Goal: Task Accomplishment & Management: Use online tool/utility

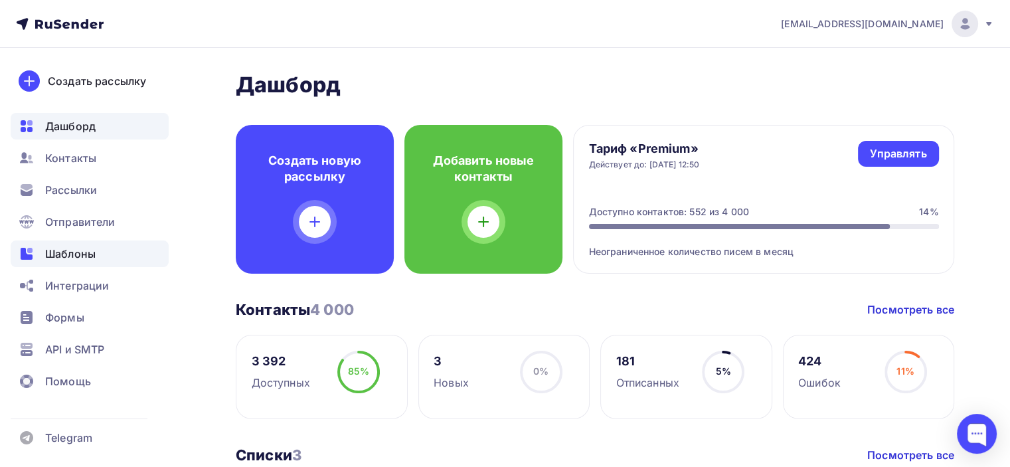
click at [66, 252] on span "Шаблоны" at bounding box center [70, 254] width 50 height 16
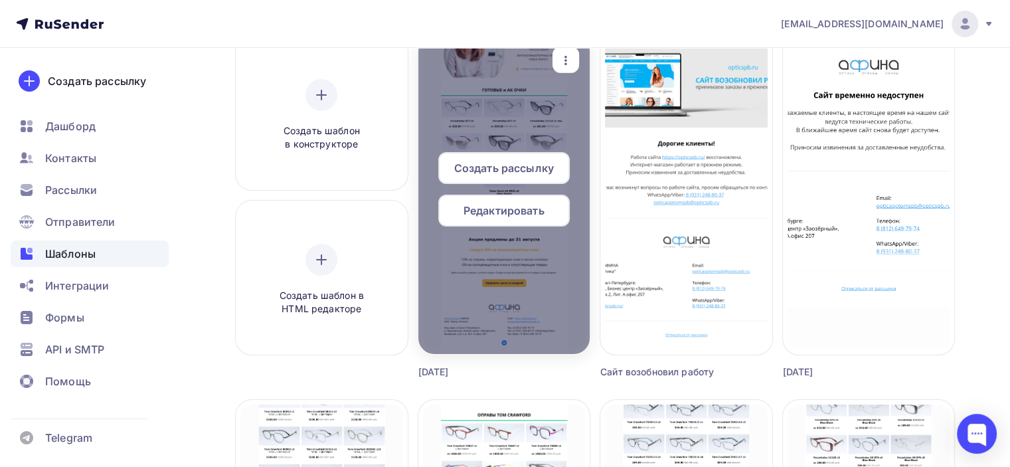
scroll to position [66, 0]
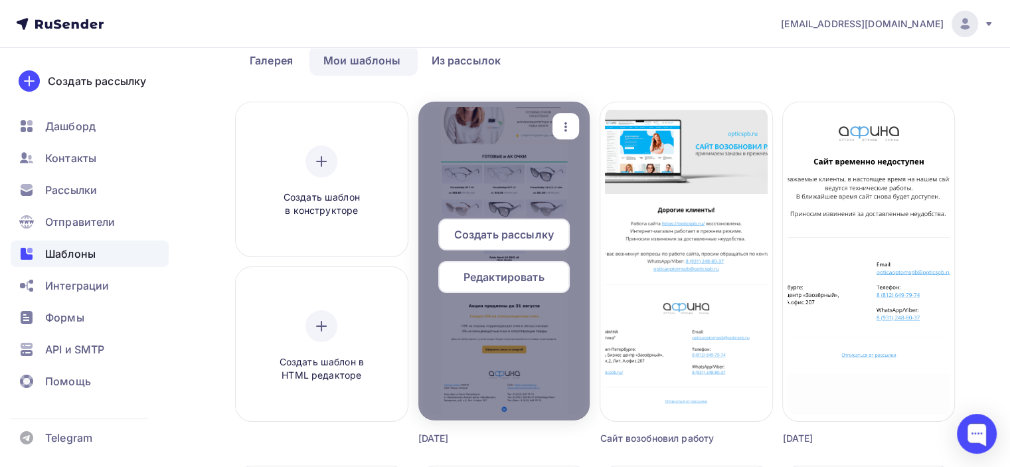
click at [485, 276] on span "Редактировать" at bounding box center [504, 277] width 81 height 16
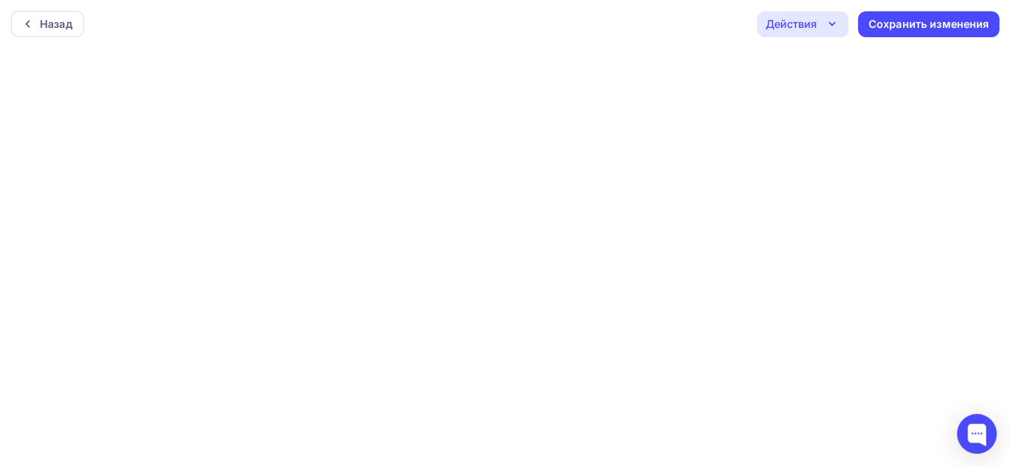
click at [832, 27] on icon "button" at bounding box center [832, 24] width 16 height 16
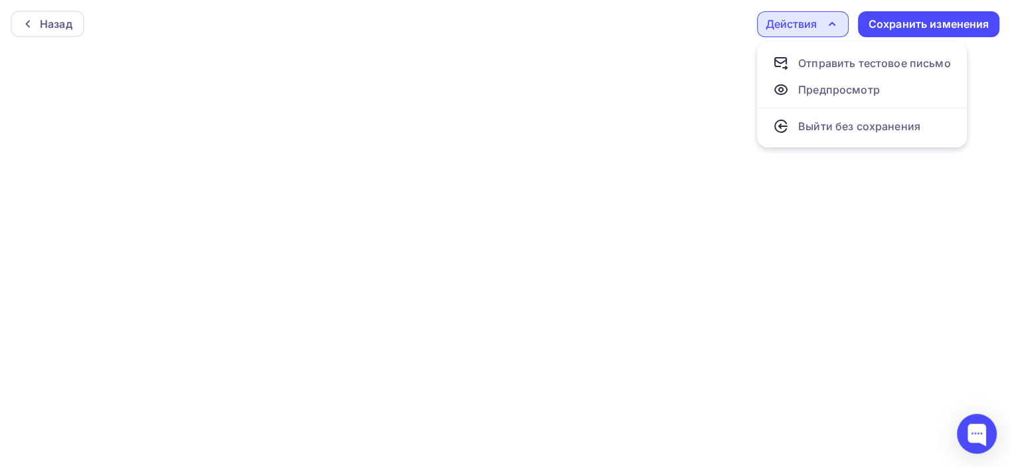
click at [832, 27] on icon "button" at bounding box center [832, 24] width 16 height 16
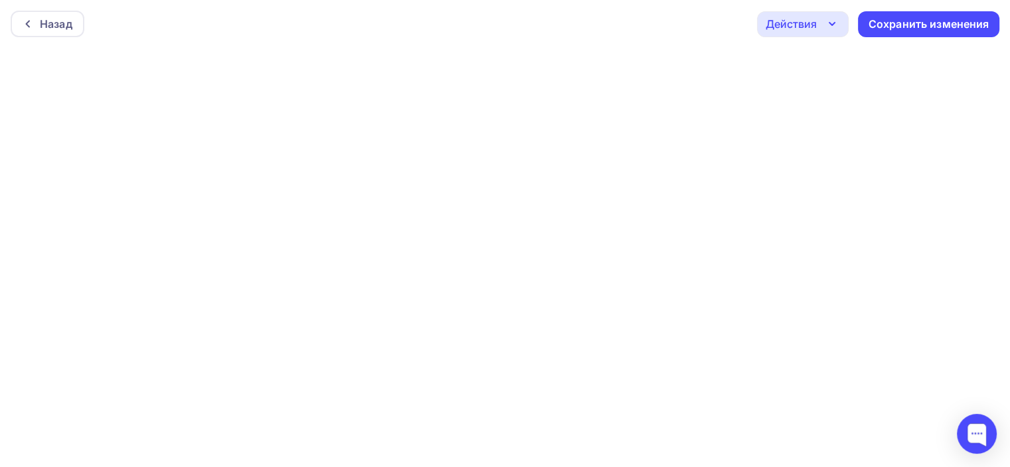
click at [802, 22] on div "Действия" at bounding box center [791, 24] width 51 height 16
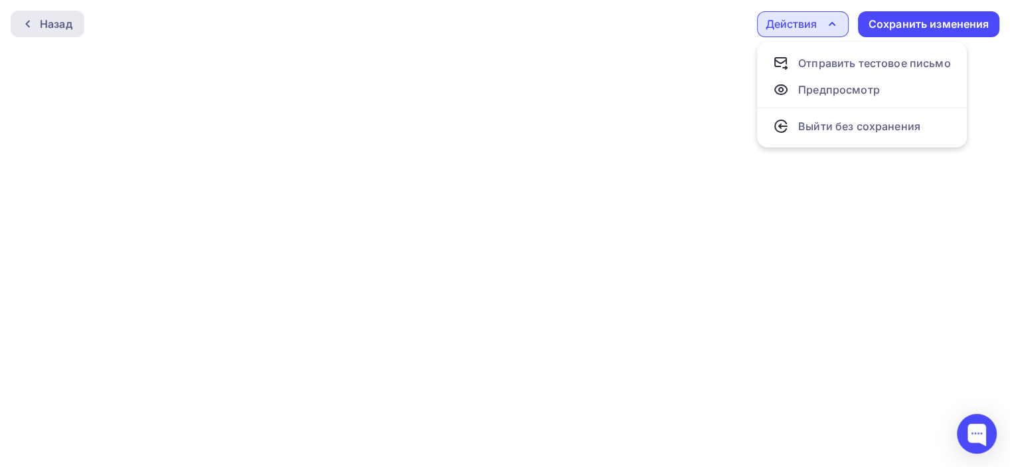
click at [61, 29] on div "Назад" at bounding box center [56, 24] width 33 height 16
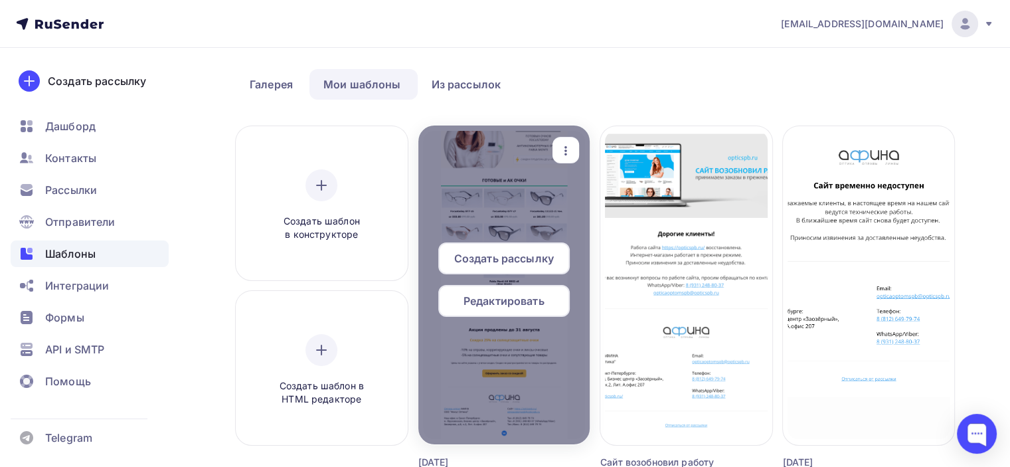
scroll to position [66, 0]
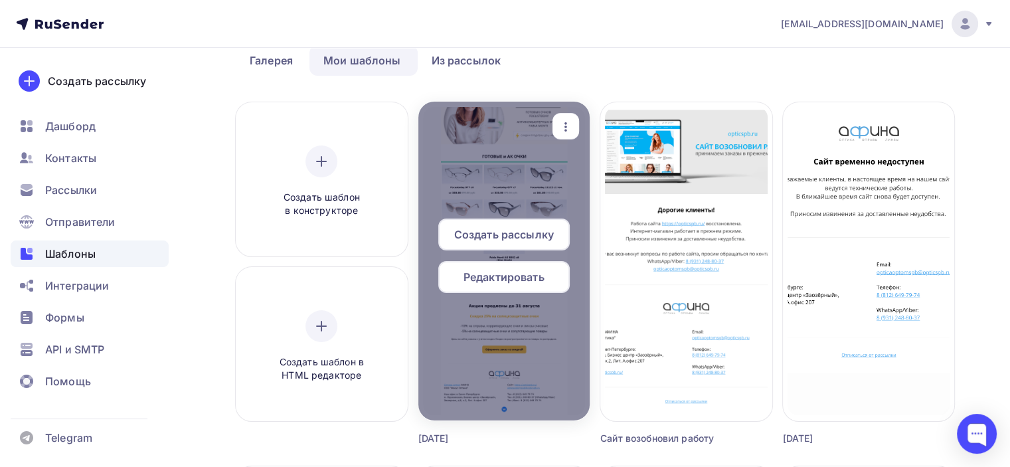
click at [507, 278] on span "Редактировать" at bounding box center [504, 277] width 81 height 16
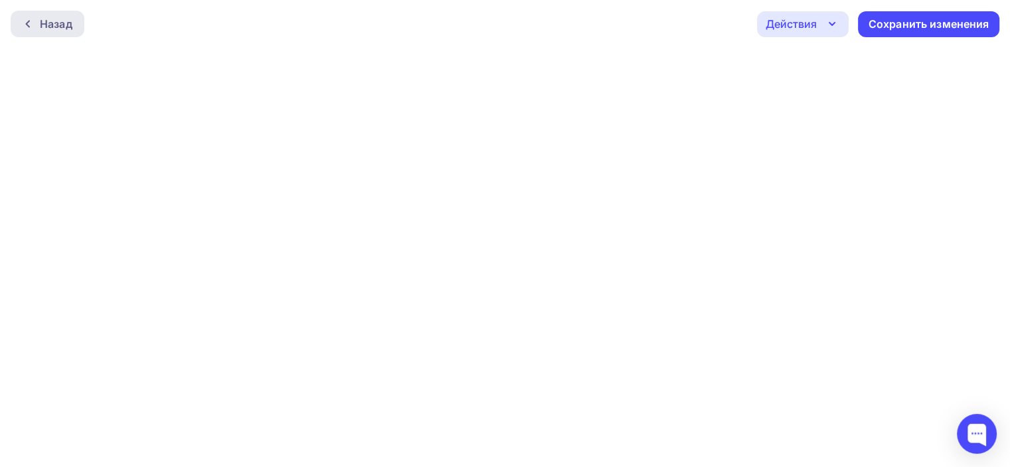
click at [71, 21] on div "Назад" at bounding box center [56, 24] width 33 height 16
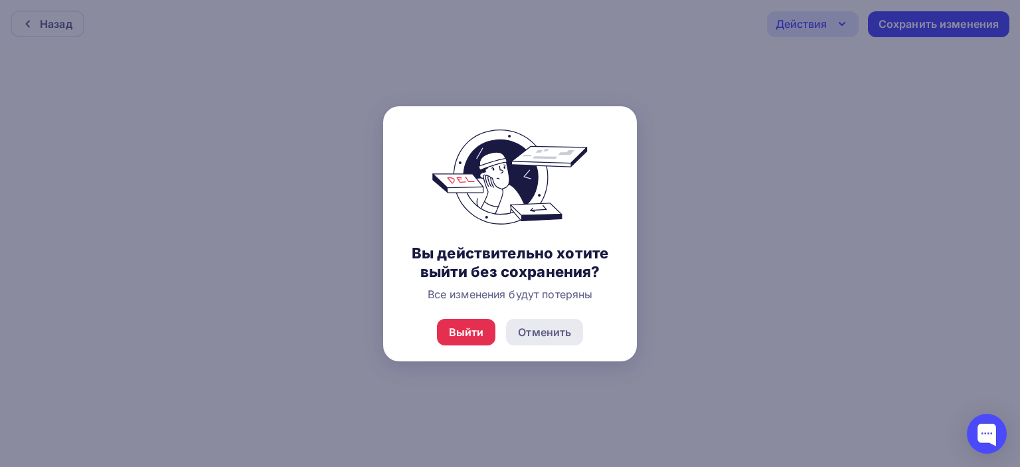
click at [559, 337] on div "Отменить" at bounding box center [544, 332] width 53 height 16
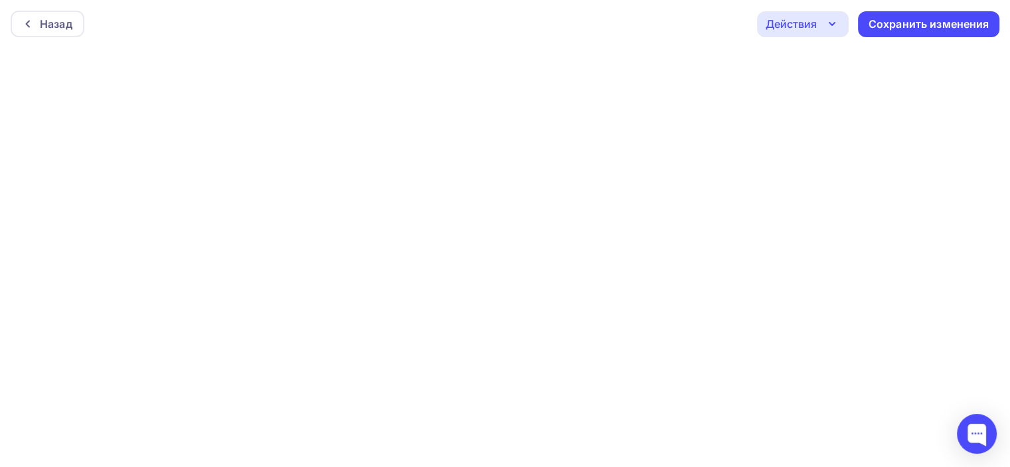
click at [804, 27] on div "Действия" at bounding box center [791, 24] width 51 height 16
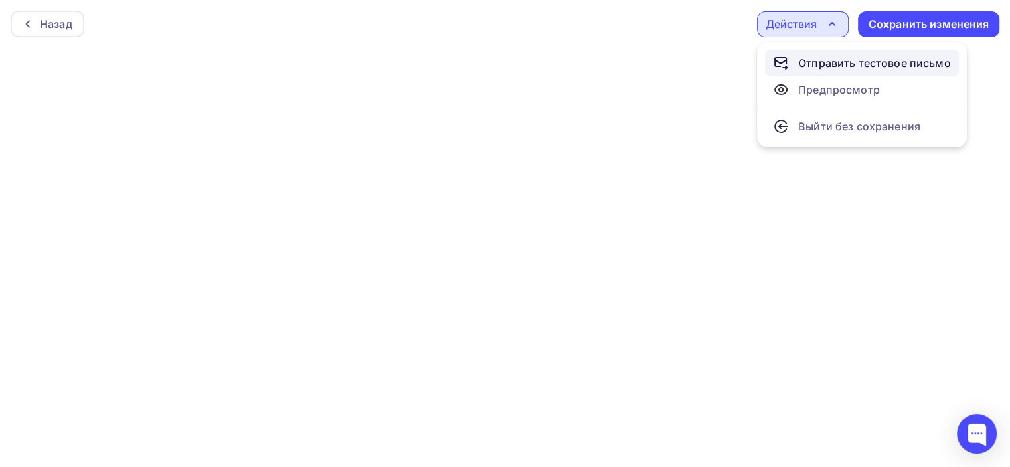
click at [800, 56] on div "Отправить тестовое письмо" at bounding box center [874, 63] width 153 height 16
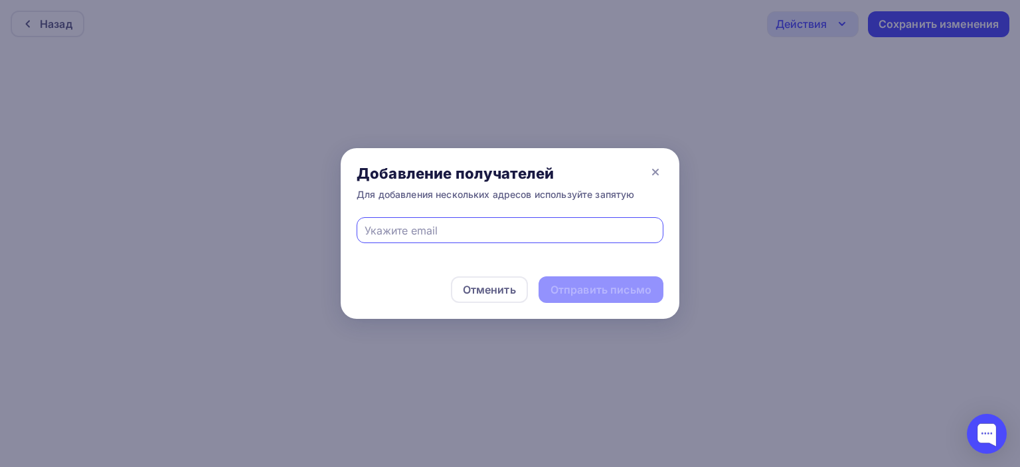
type input "М"
type input "м"
type input "[EMAIL_ADDRESS][DOMAIN_NAME]"
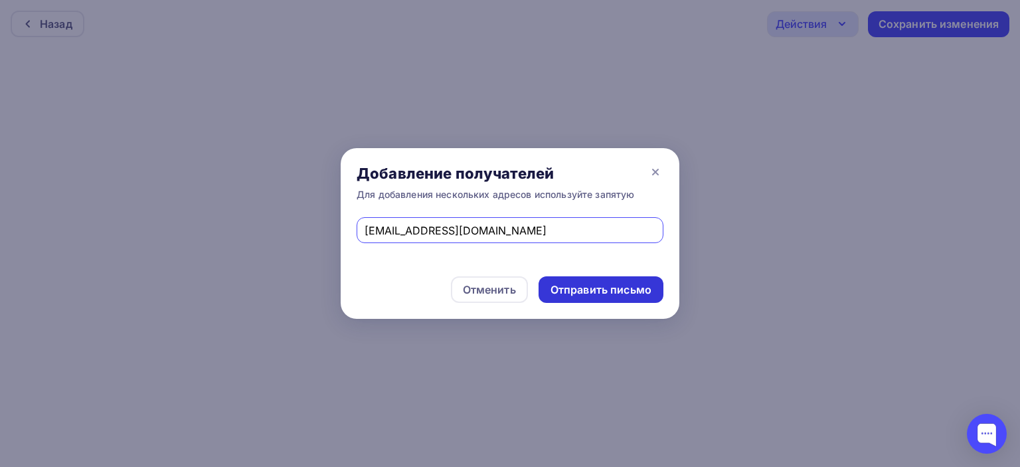
click at [570, 294] on div "Отправить письмо" at bounding box center [601, 289] width 101 height 15
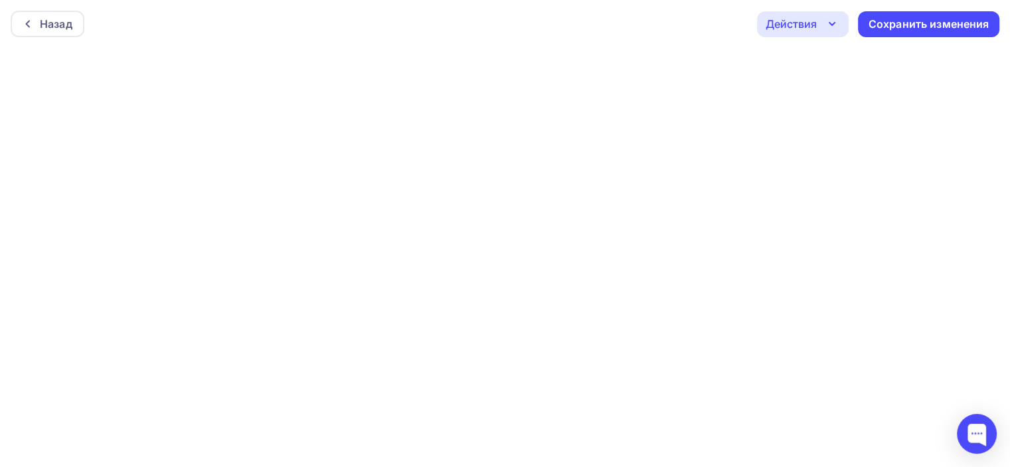
click at [808, 21] on div "Действия" at bounding box center [791, 24] width 51 height 16
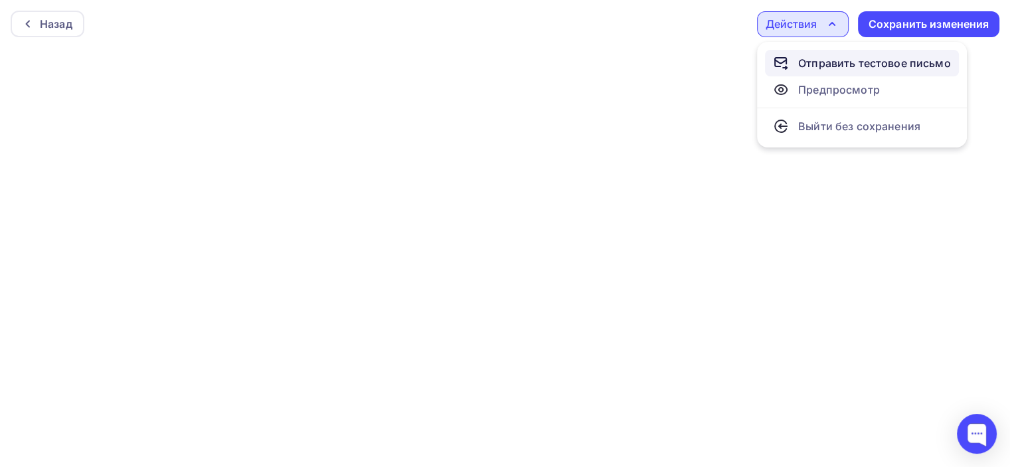
click at [782, 64] on icon at bounding box center [781, 63] width 16 height 16
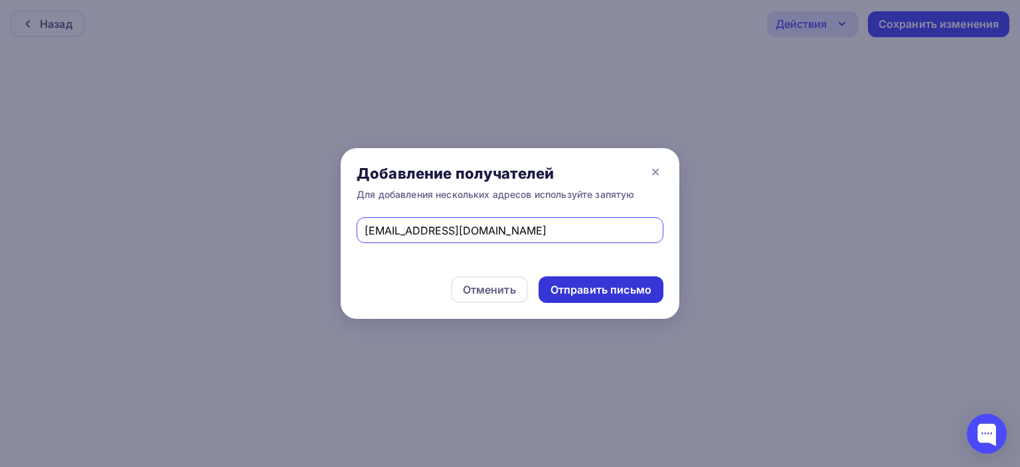
click at [578, 290] on div "Отправить письмо" at bounding box center [601, 289] width 101 height 15
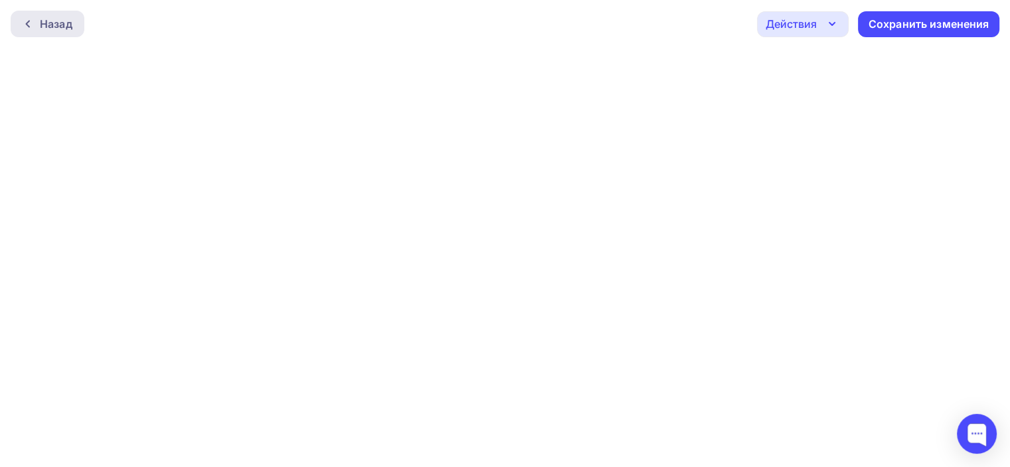
click at [37, 20] on div at bounding box center [31, 24] width 17 height 11
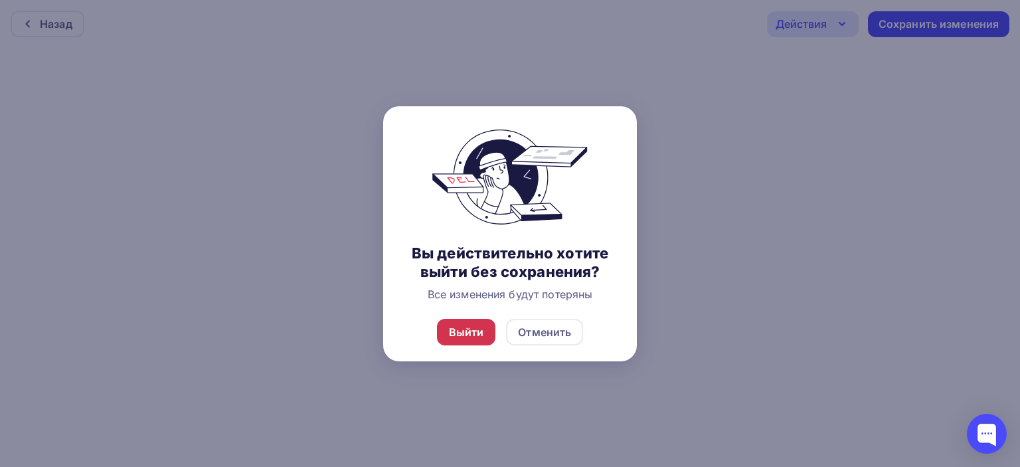
click at [468, 334] on div "Выйти" at bounding box center [466, 332] width 35 height 16
